Goal: Transaction & Acquisition: Purchase product/service

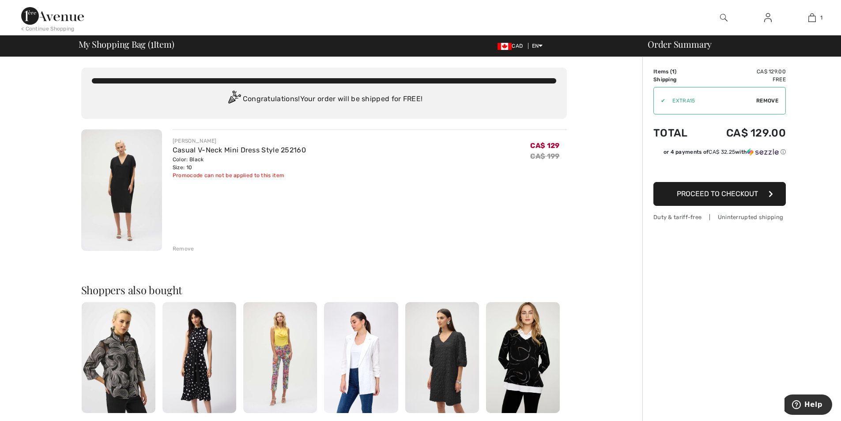
click at [184, 245] on div "Remove" at bounding box center [184, 248] width 22 height 8
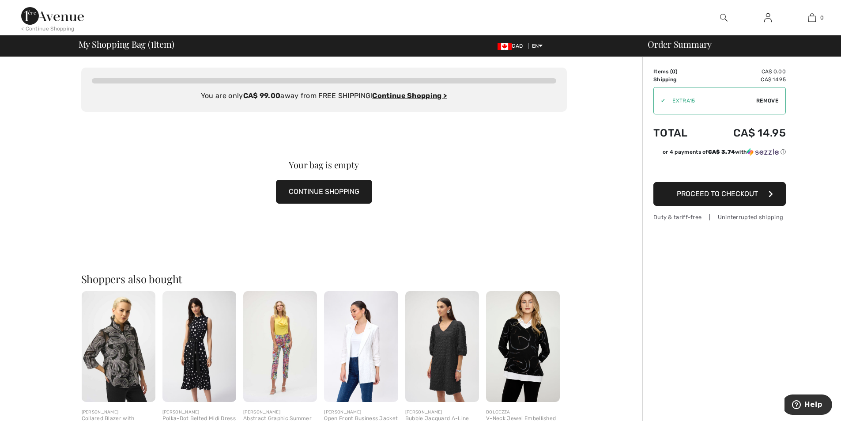
click at [60, 22] on img at bounding box center [52, 16] width 63 height 18
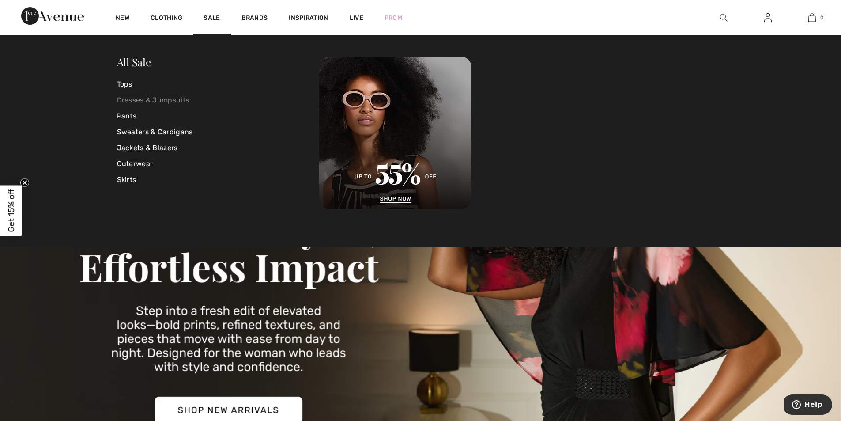
click at [154, 98] on link "Dresses & Jumpsuits" at bounding box center [218, 100] width 203 height 16
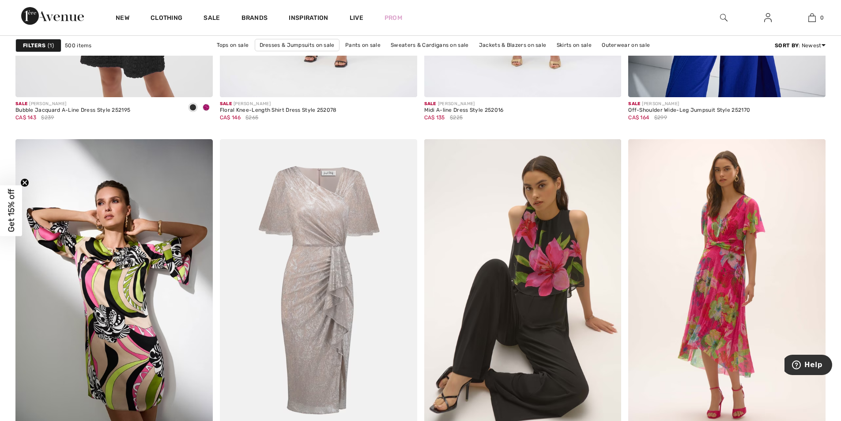
scroll to position [5007, 0]
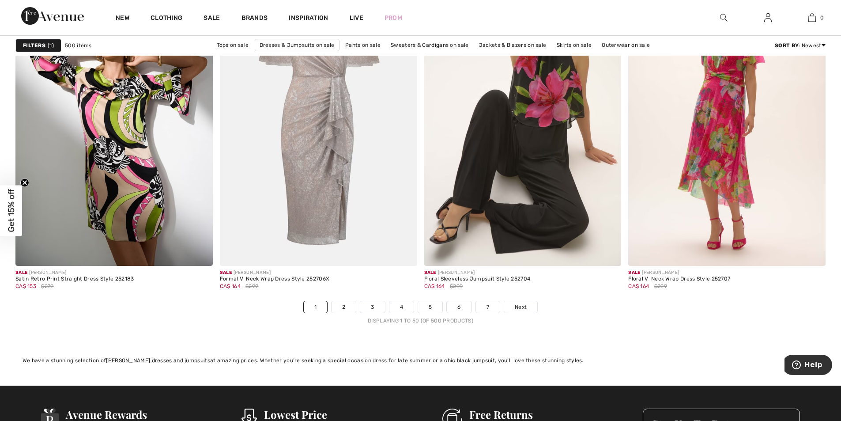
drag, startPoint x: 844, startPoint y: 149, endPoint x: 44, endPoint y: 19, distance: 811.0
click at [341, 308] on link "2" at bounding box center [343, 306] width 24 height 11
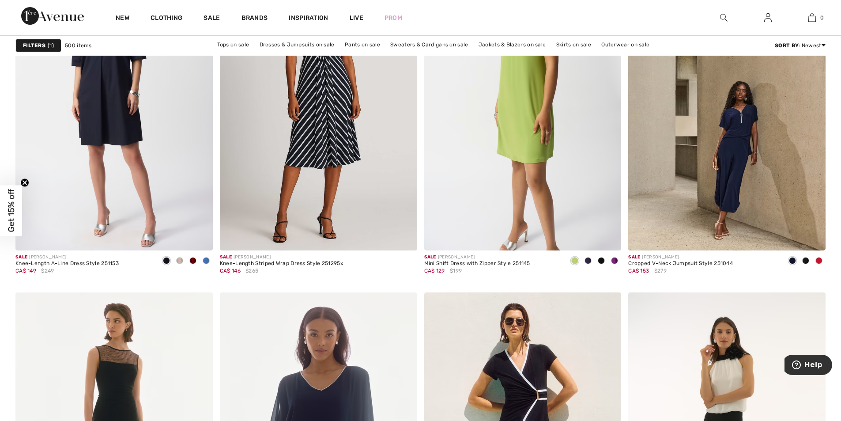
scroll to position [4935, 0]
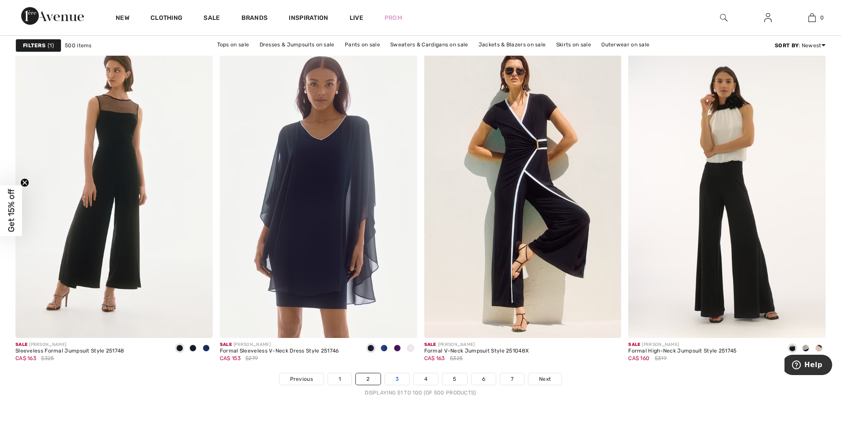
click at [394, 379] on link "3" at bounding box center [397, 378] width 24 height 11
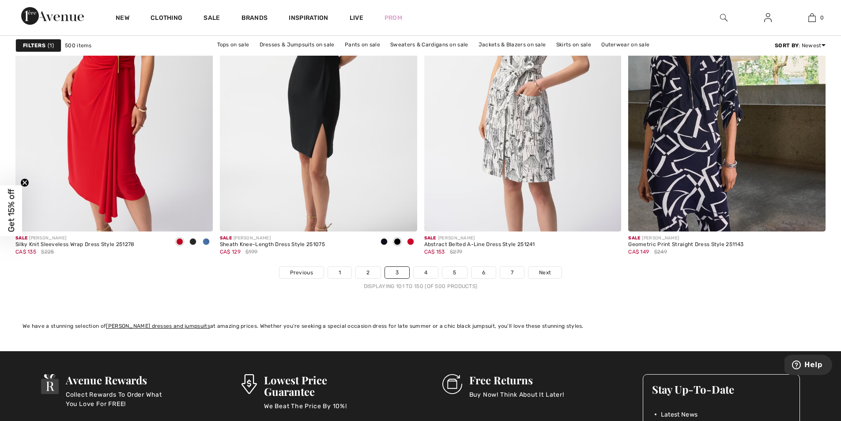
scroll to position [5104, 0]
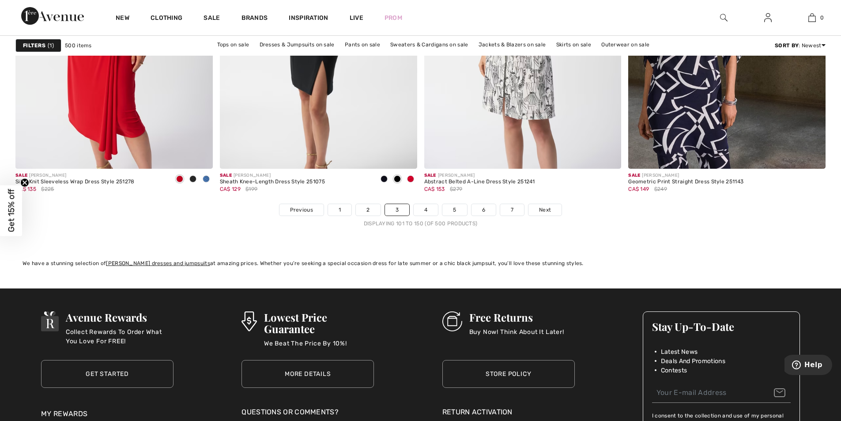
drag, startPoint x: 842, startPoint y: 230, endPoint x: 40, endPoint y: 18, distance: 829.8
click at [428, 210] on link "4" at bounding box center [425, 209] width 24 height 11
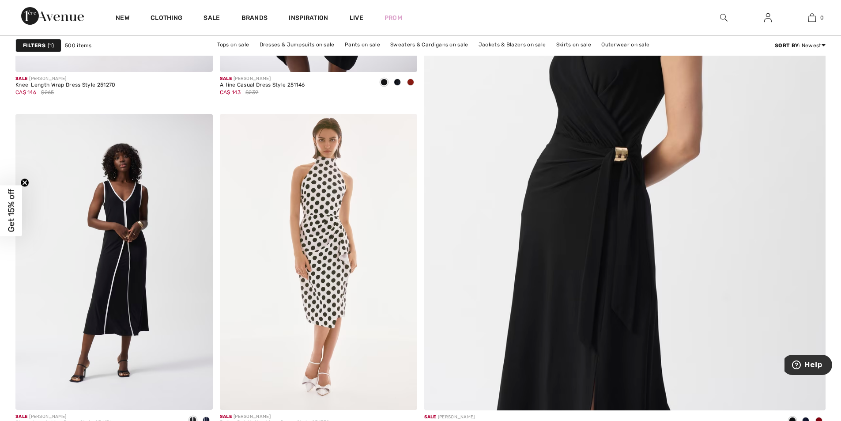
scroll to position [432, 0]
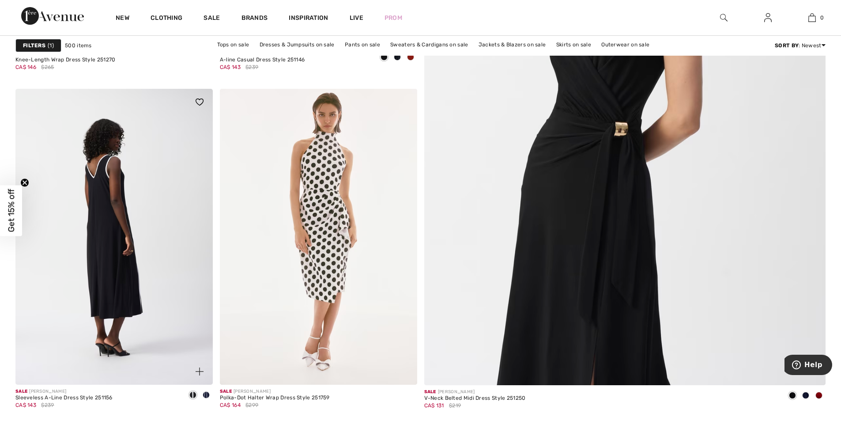
click at [120, 223] on img at bounding box center [113, 237] width 197 height 296
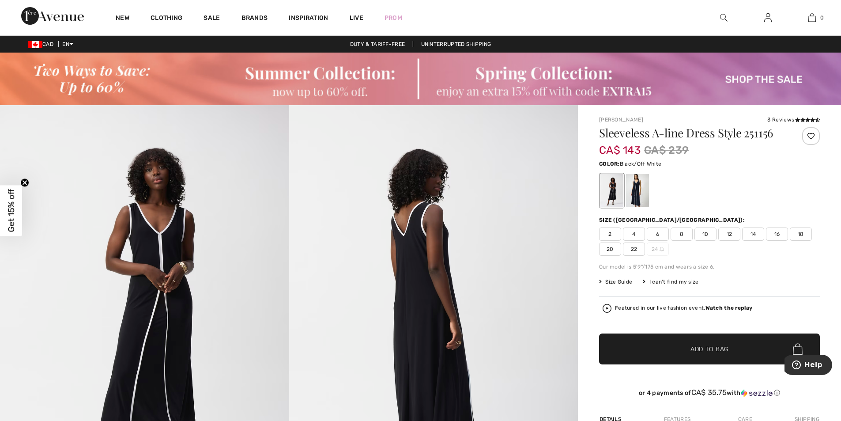
click at [619, 198] on div at bounding box center [611, 190] width 23 height 33
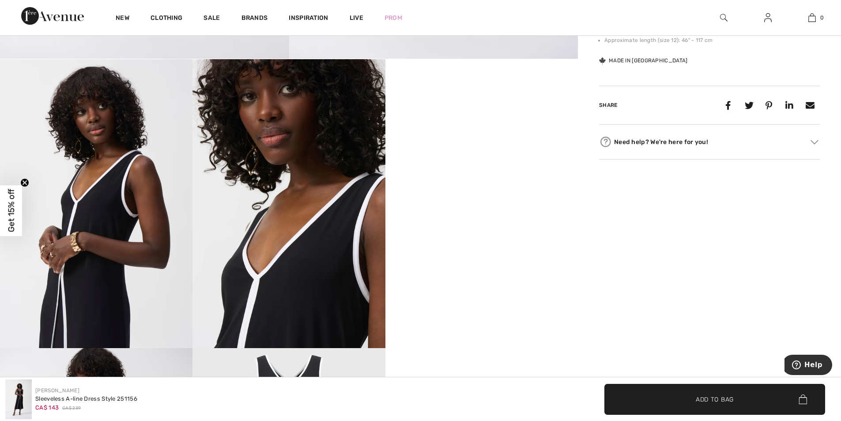
scroll to position [518, 0]
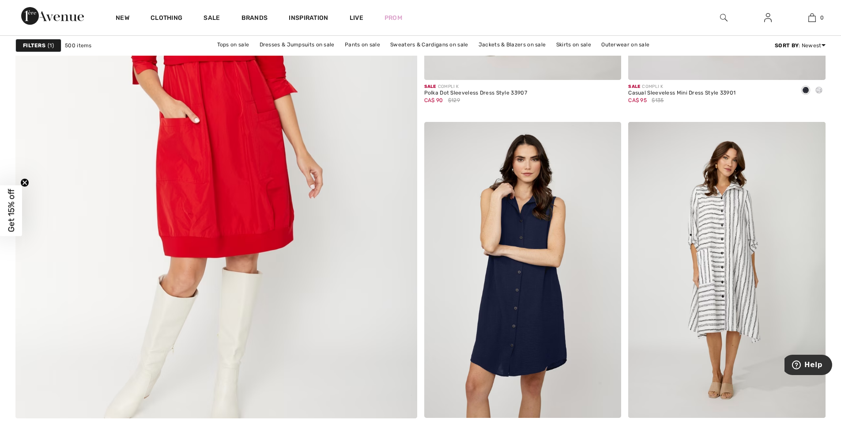
scroll to position [3121, 0]
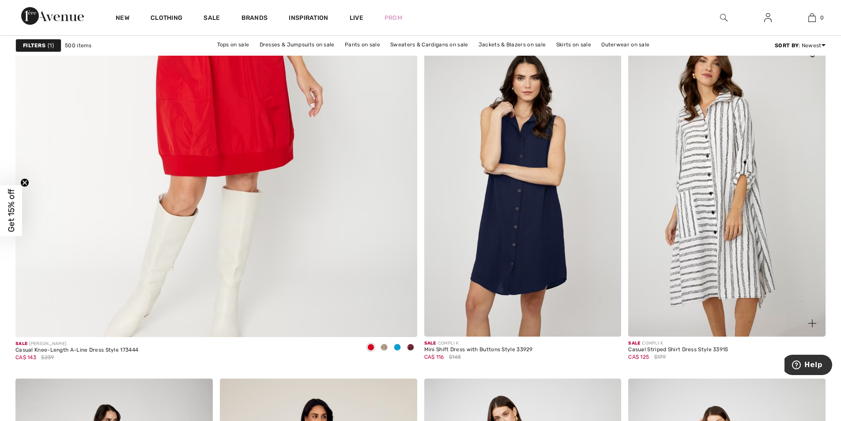
click at [721, 191] on img at bounding box center [726, 189] width 197 height 296
click at [750, 225] on img at bounding box center [726, 189] width 197 height 296
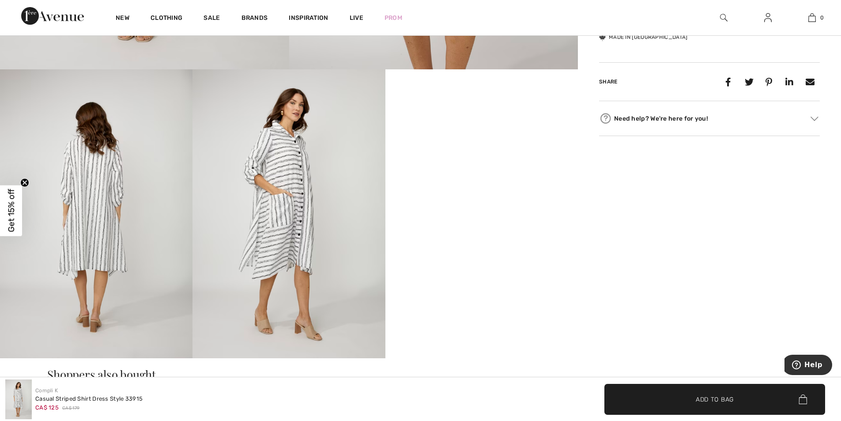
scroll to position [472, 0]
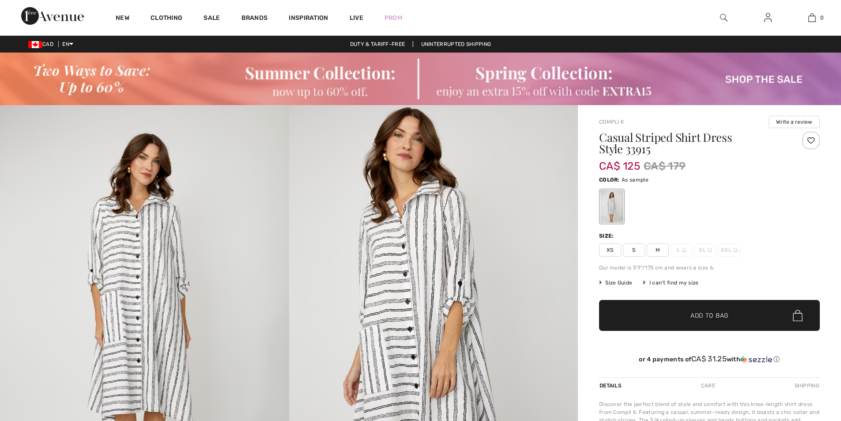
click at [658, 250] on span "M" at bounding box center [657, 249] width 22 height 13
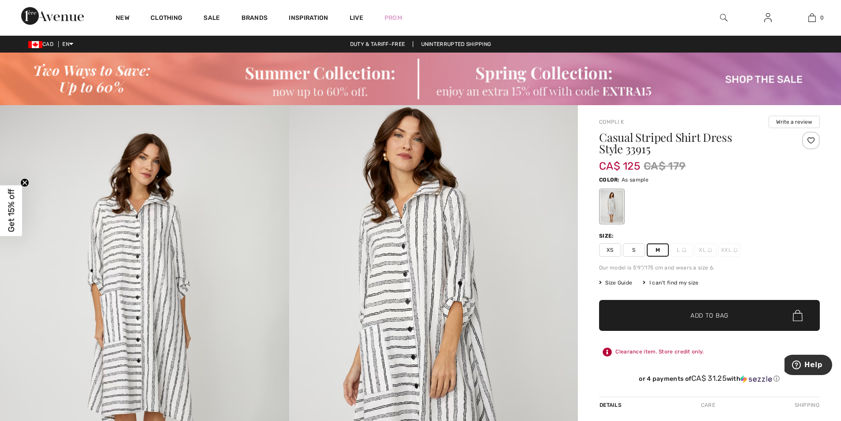
click at [695, 314] on span "Add to Bag" at bounding box center [709, 315] width 38 height 9
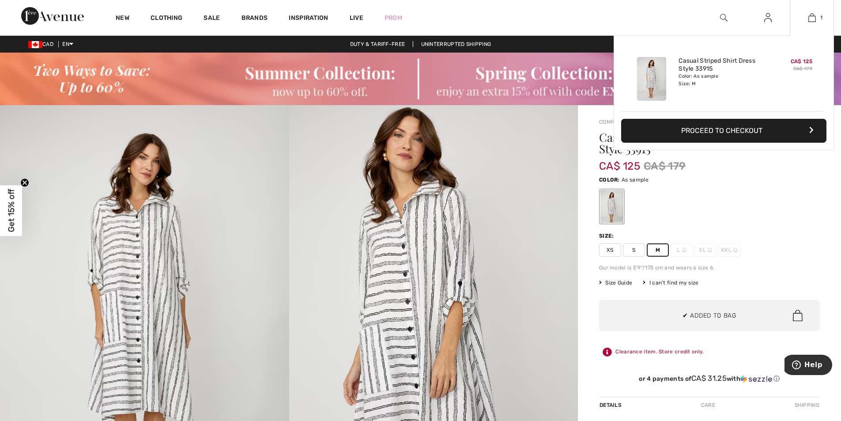
click at [716, 134] on button "Proceed to Checkout" at bounding box center [723, 131] width 205 height 24
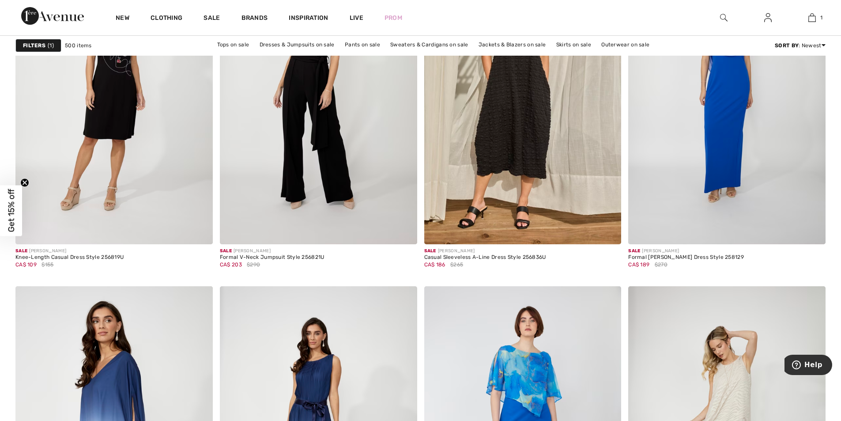
scroll to position [4929, 0]
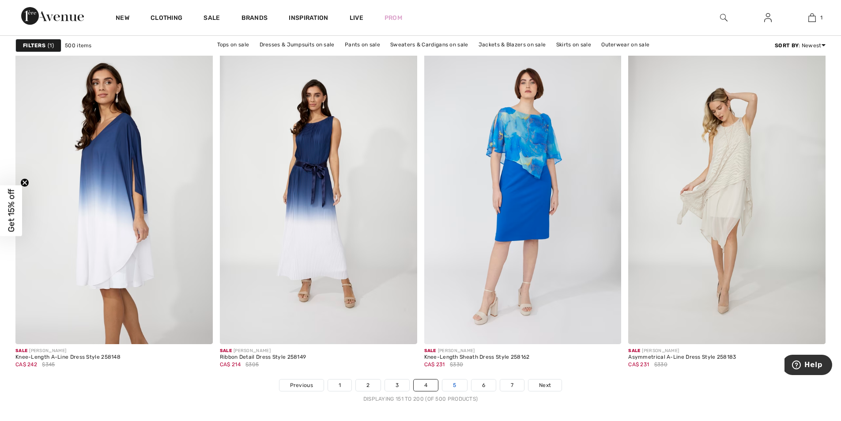
click at [453, 384] on link "5" at bounding box center [454, 384] width 24 height 11
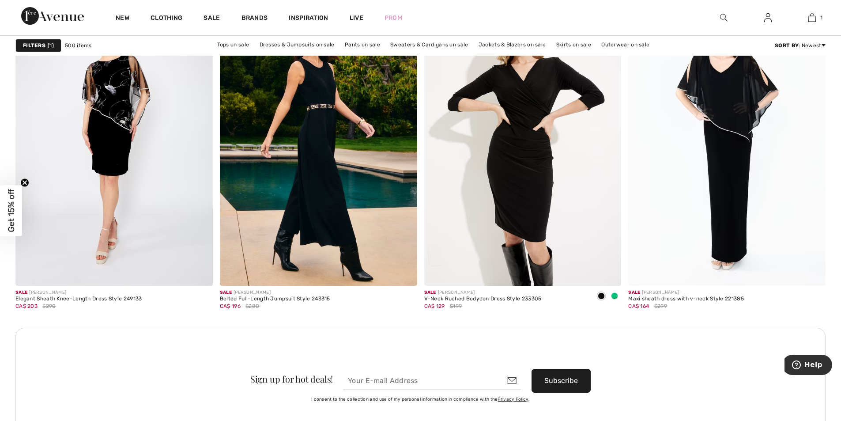
scroll to position [2367, 0]
